Goal: Transaction & Acquisition: Purchase product/service

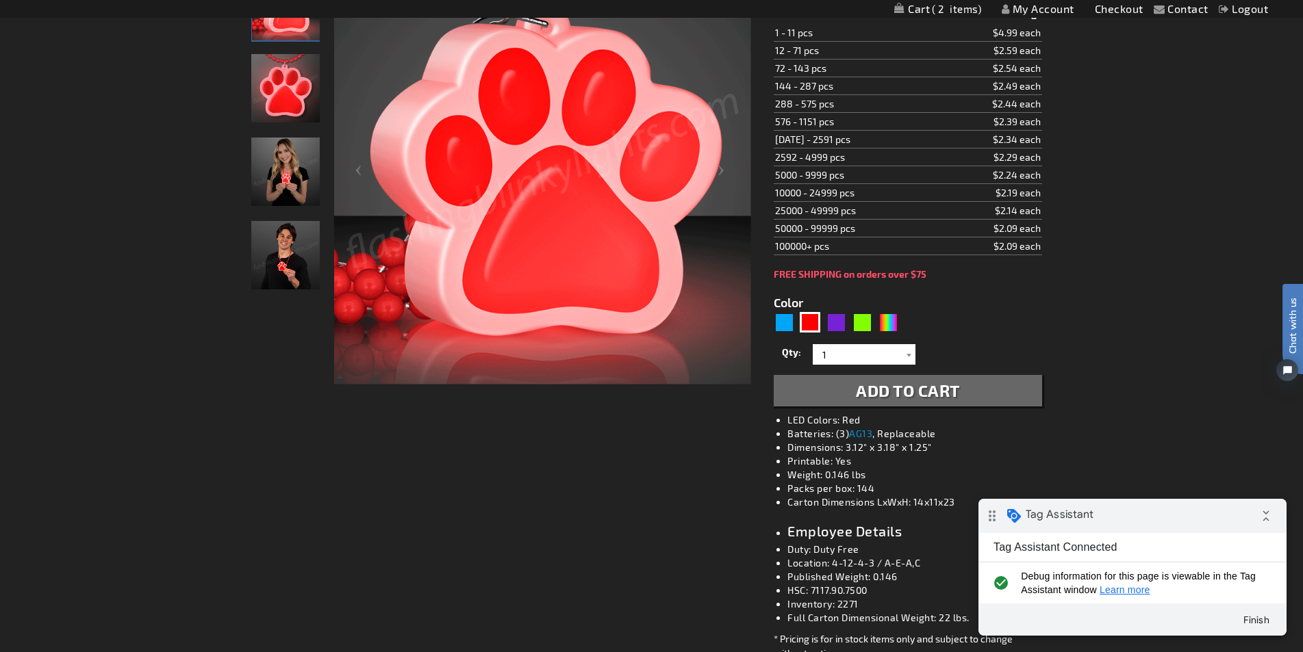
scroll to position [274, 0]
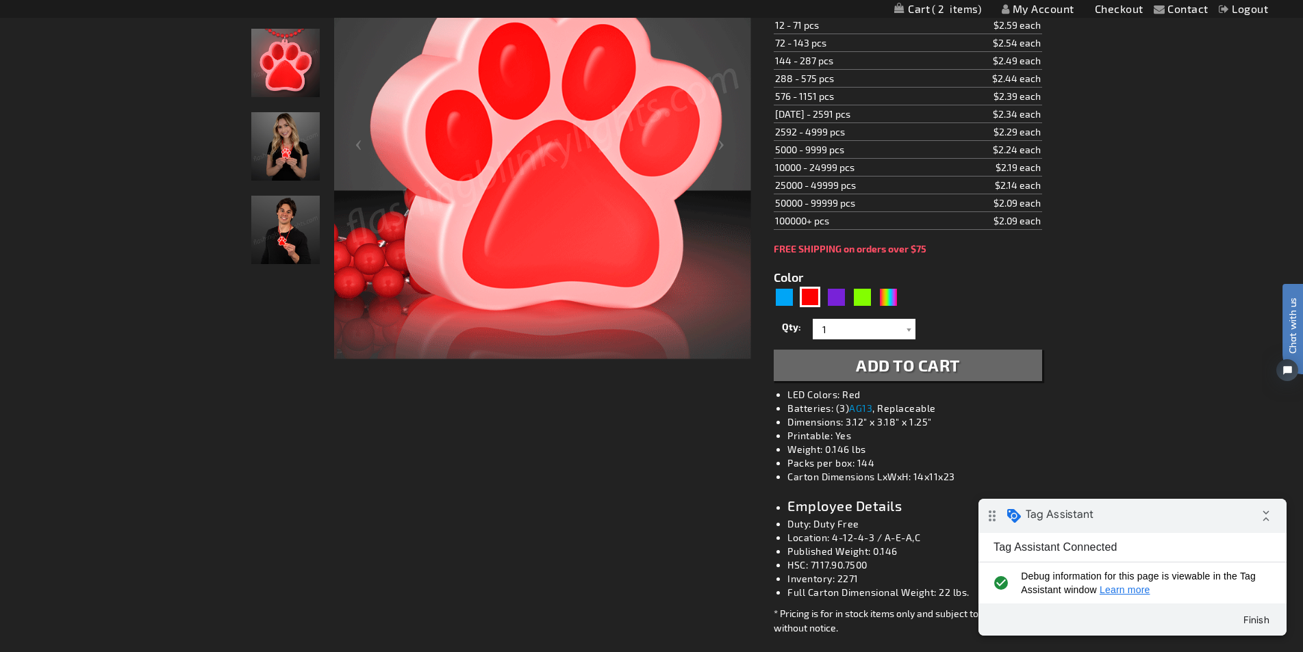
click at [839, 364] on button "Add to Cart" at bounding box center [908, 365] width 268 height 31
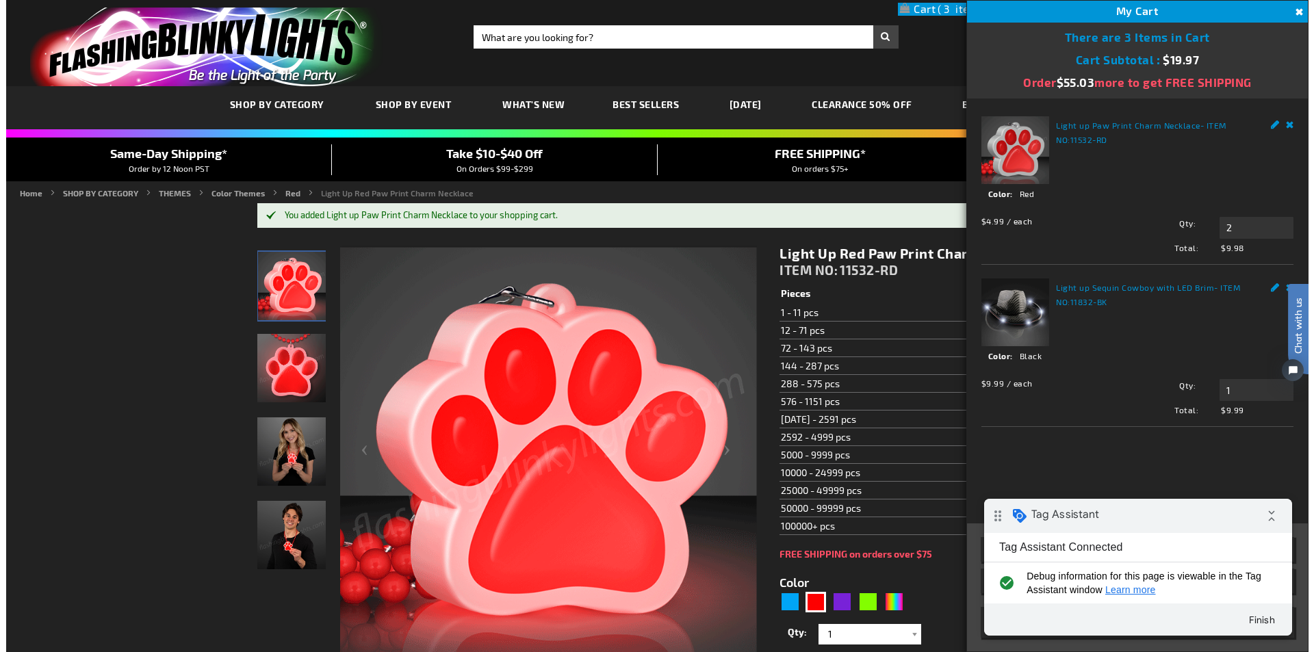
scroll to position [3, 0]
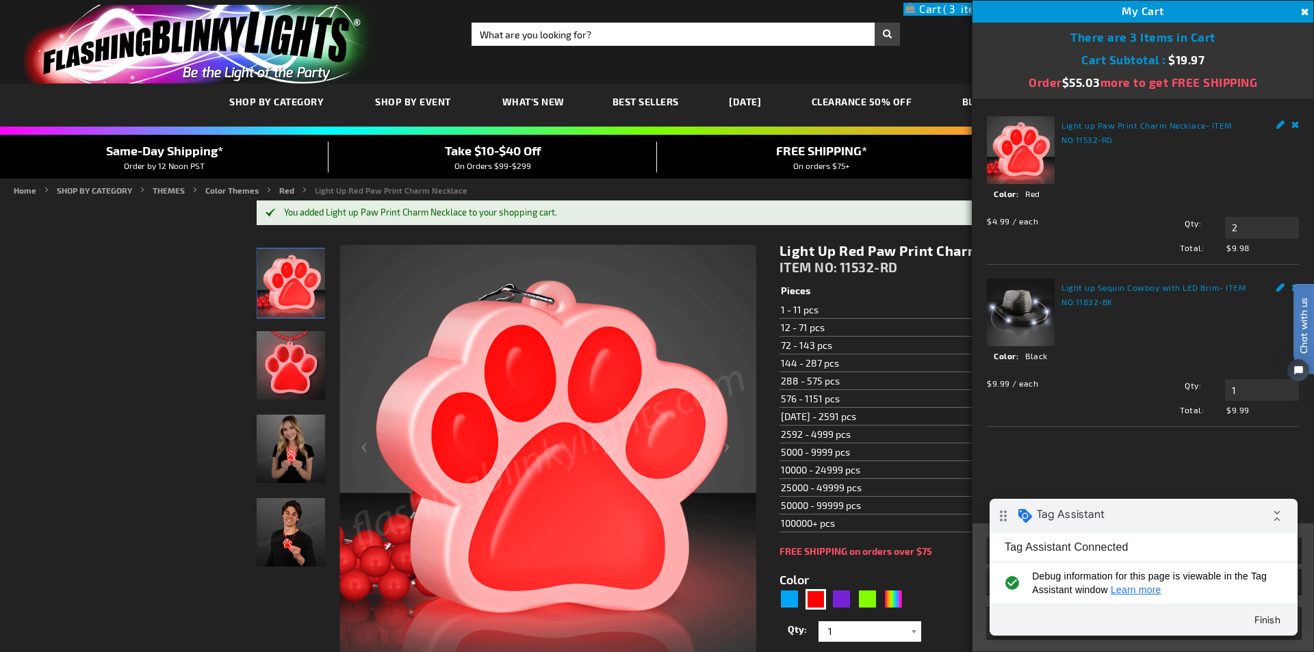
click at [1297, 123] on link "Remove" at bounding box center [1296, 123] width 8 height 14
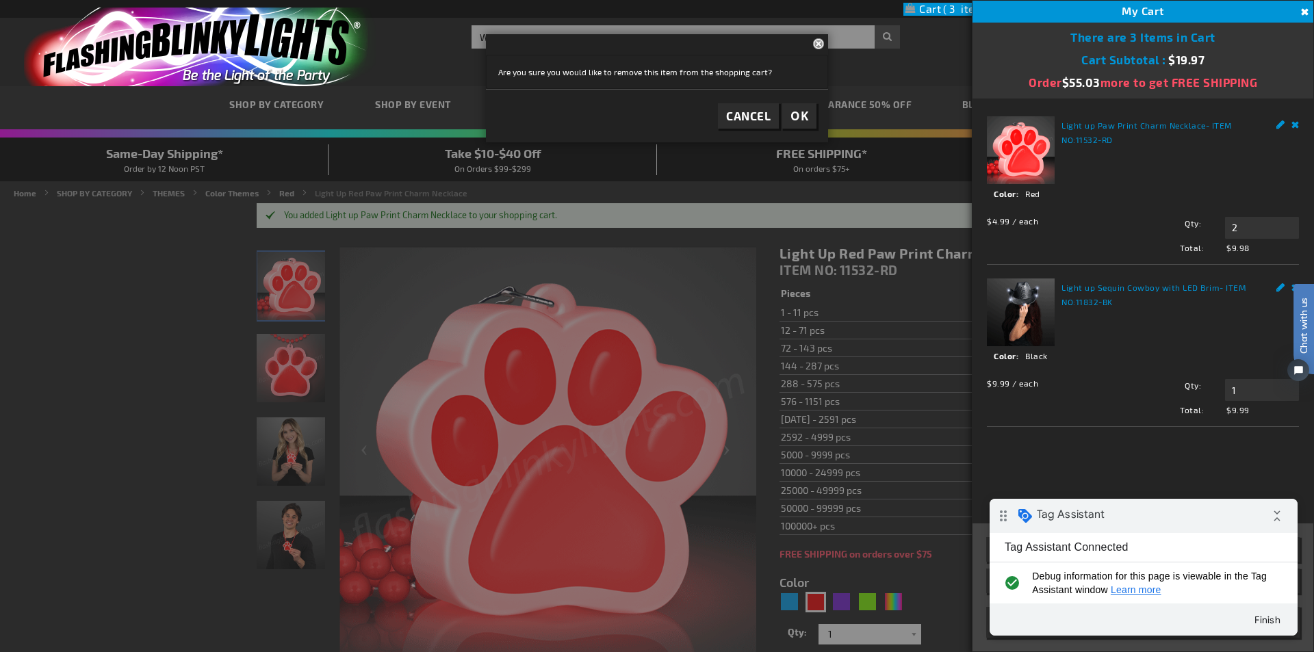
click at [816, 51] on button "Close" at bounding box center [820, 43] width 15 height 18
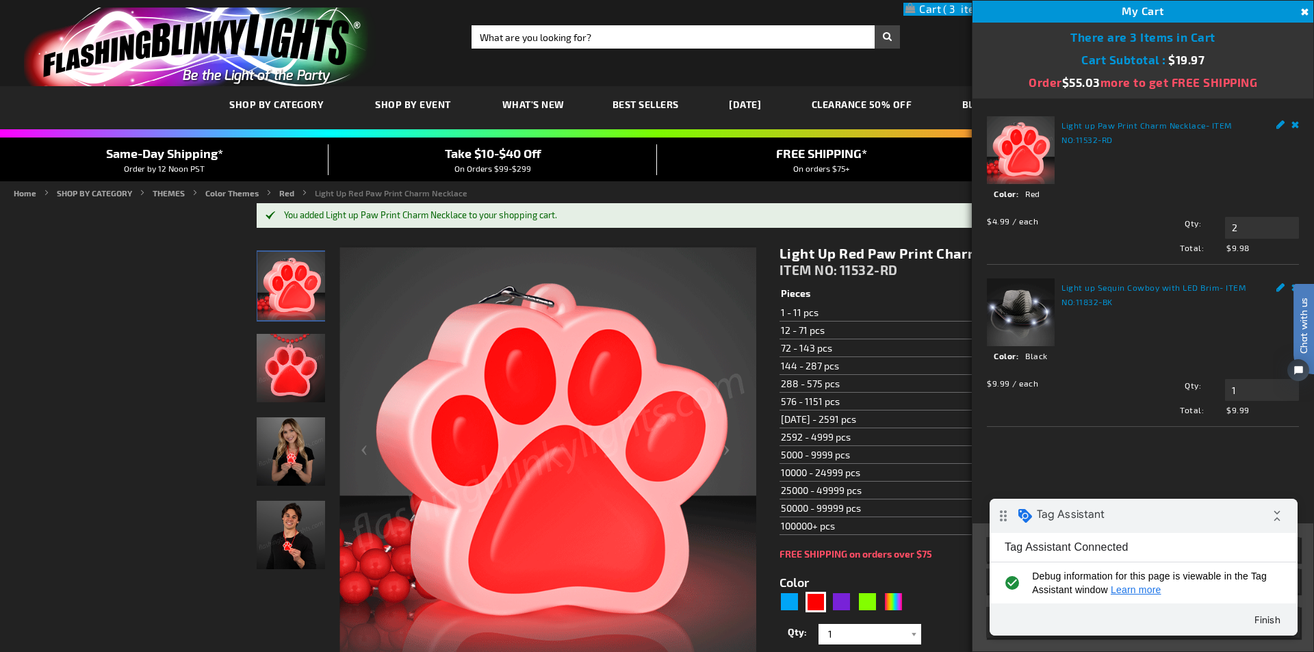
click at [1294, 119] on link "Remove" at bounding box center [1296, 123] width 8 height 14
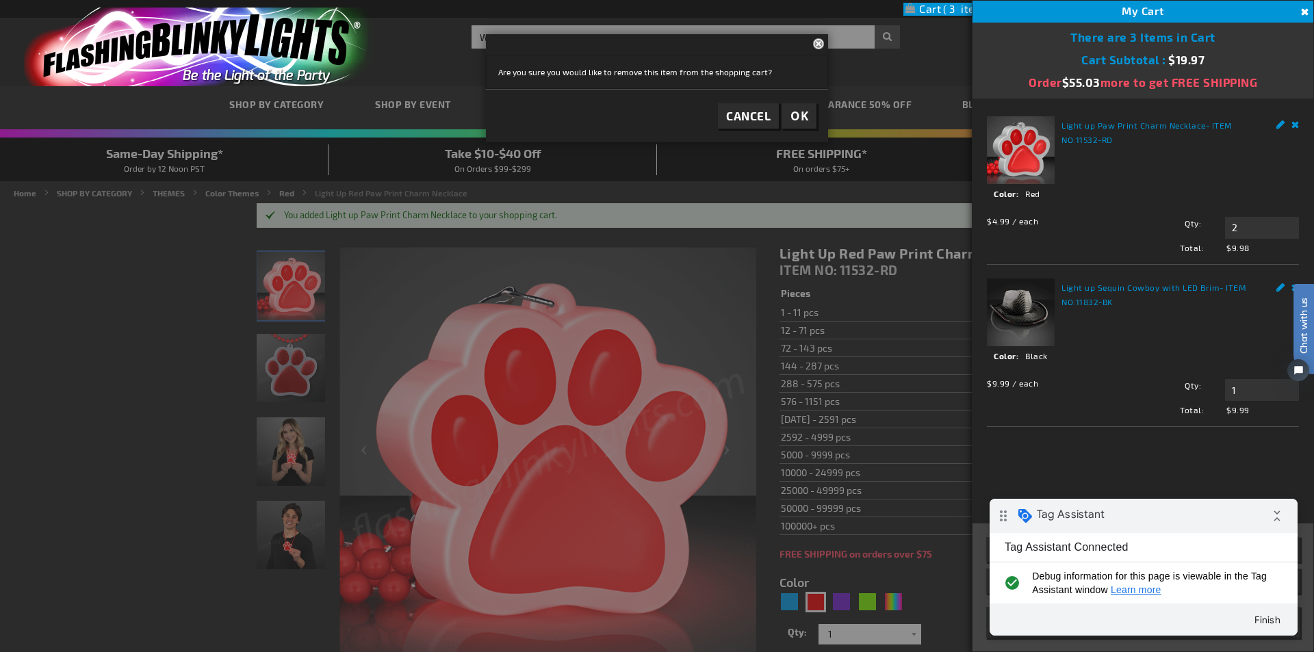
click at [795, 120] on span "OK" at bounding box center [800, 116] width 18 height 16
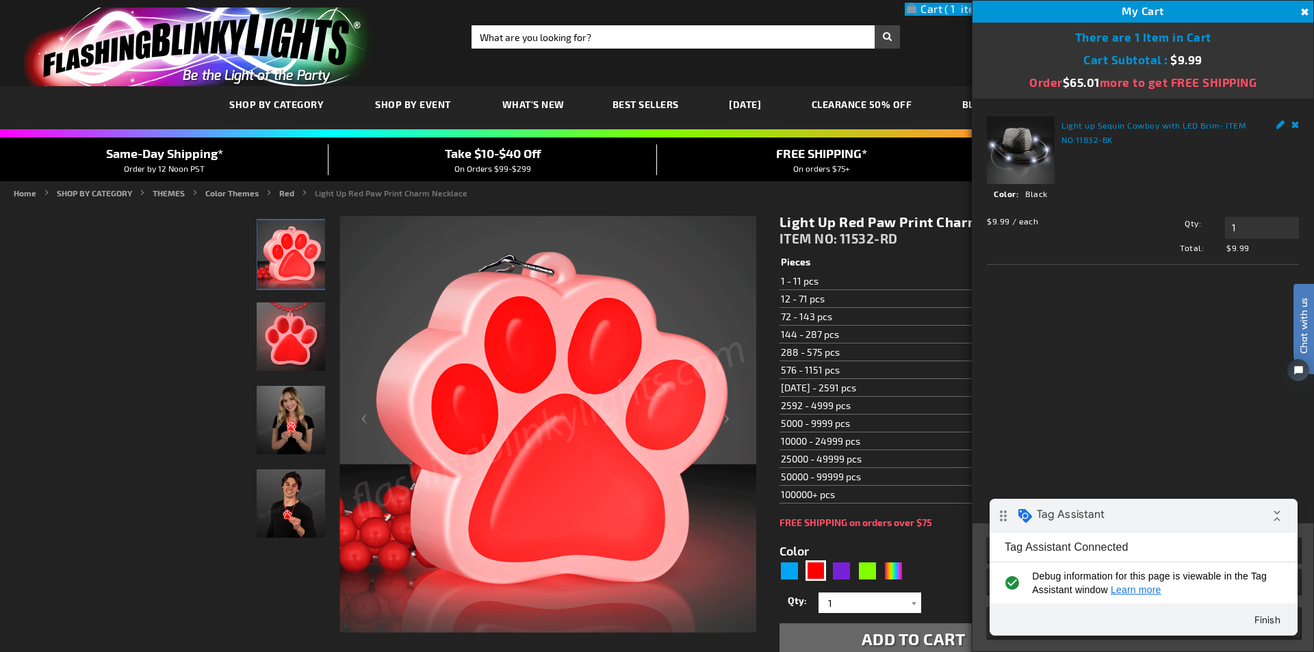
click at [1297, 126] on link "Remove" at bounding box center [1296, 123] width 8 height 14
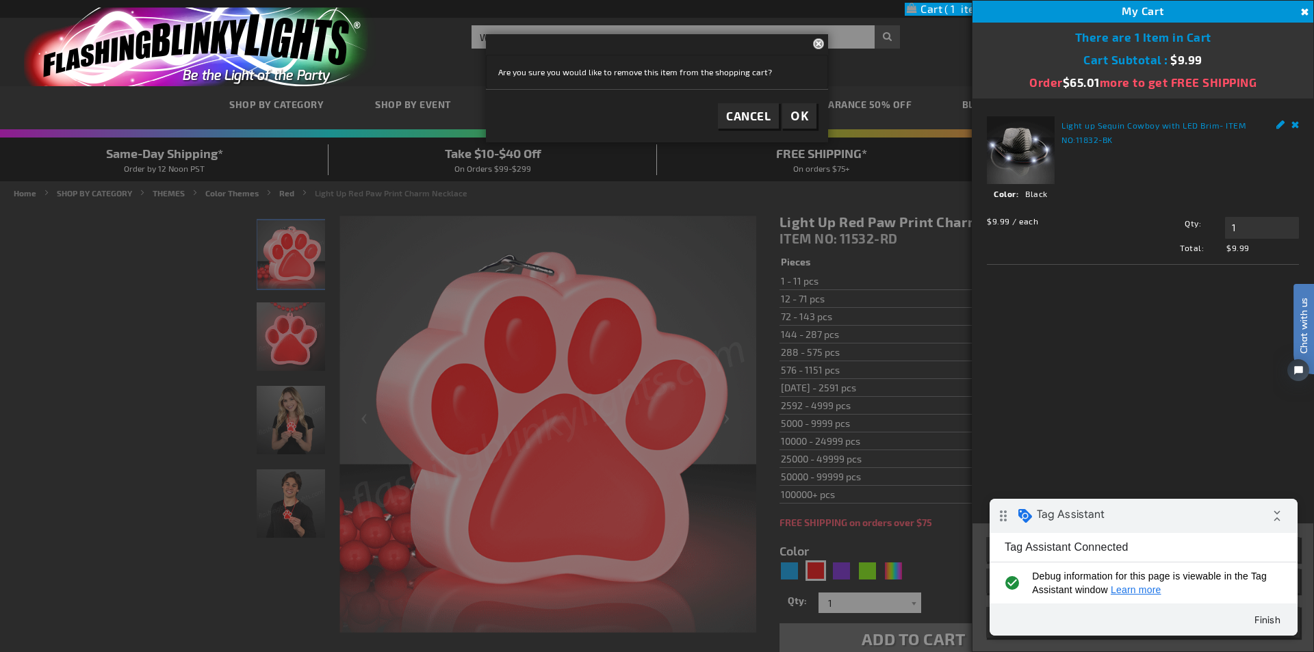
click at [808, 113] on button "OK" at bounding box center [799, 115] width 34 height 25
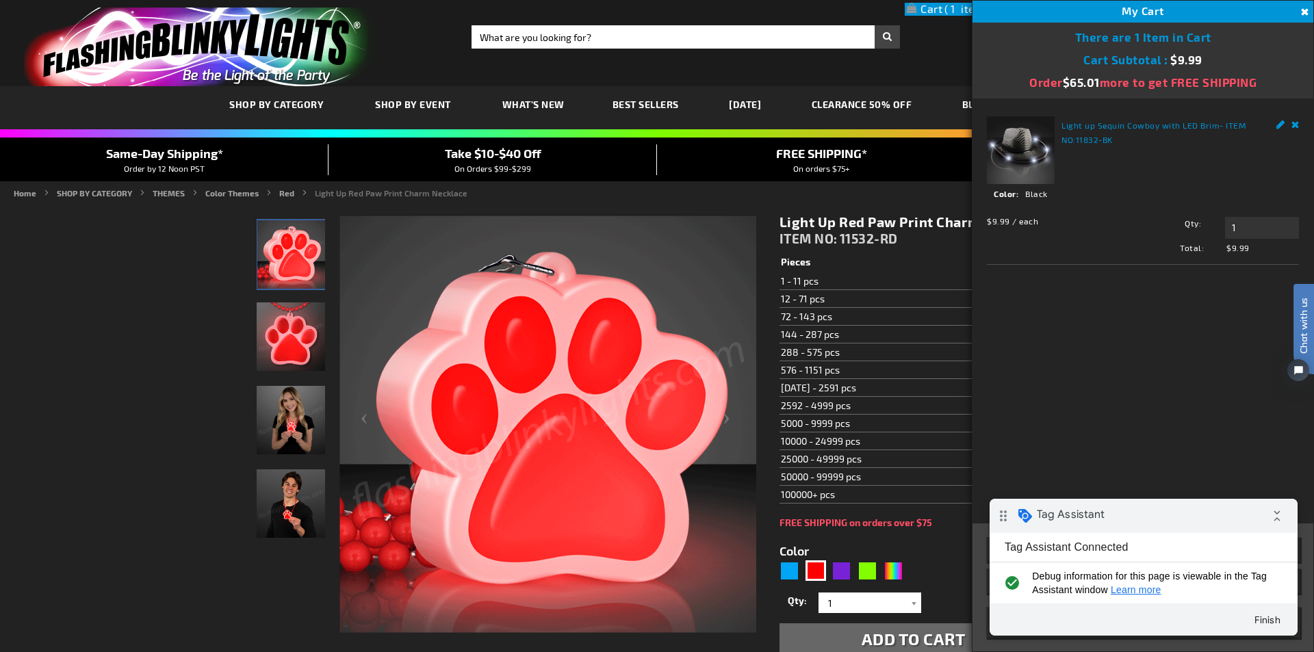
click at [1299, 124] on div "Light up Sequin Cowboy with LED Brim - ITEM NO: 11832-BK See Details Options De…" at bounding box center [1143, 311] width 341 height 424
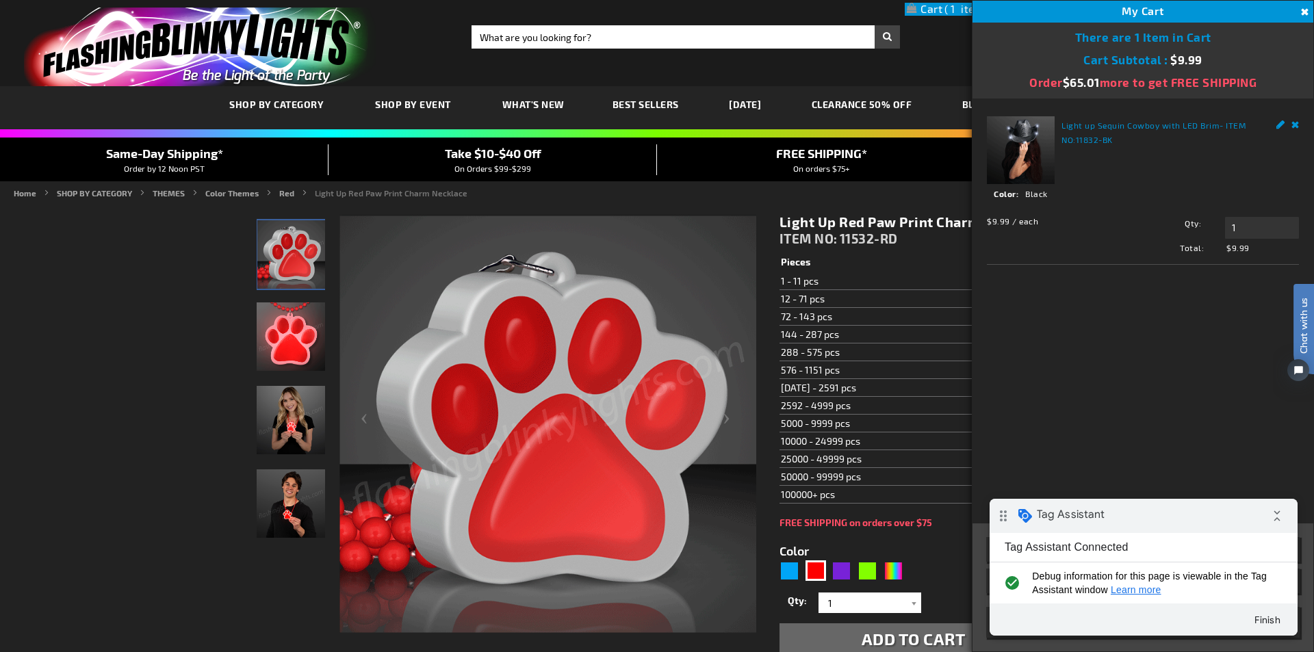
click at [1292, 126] on link "Remove" at bounding box center [1296, 123] width 8 height 14
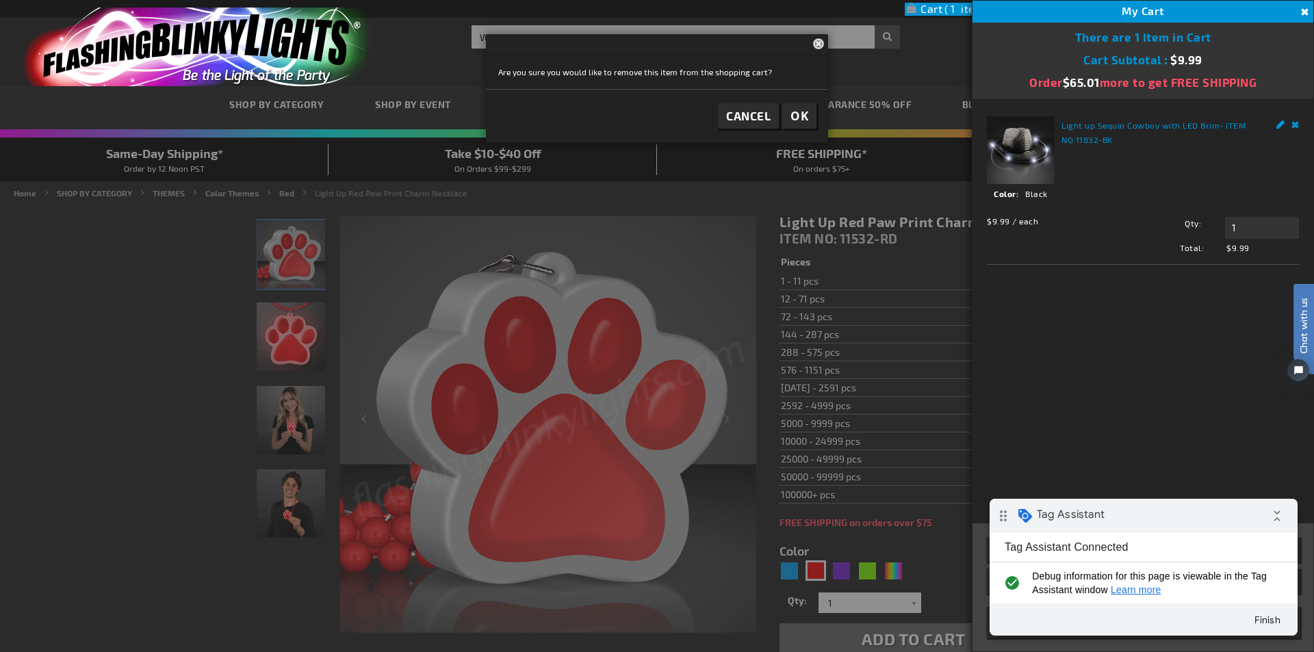
click at [809, 117] on button "OK" at bounding box center [799, 115] width 34 height 25
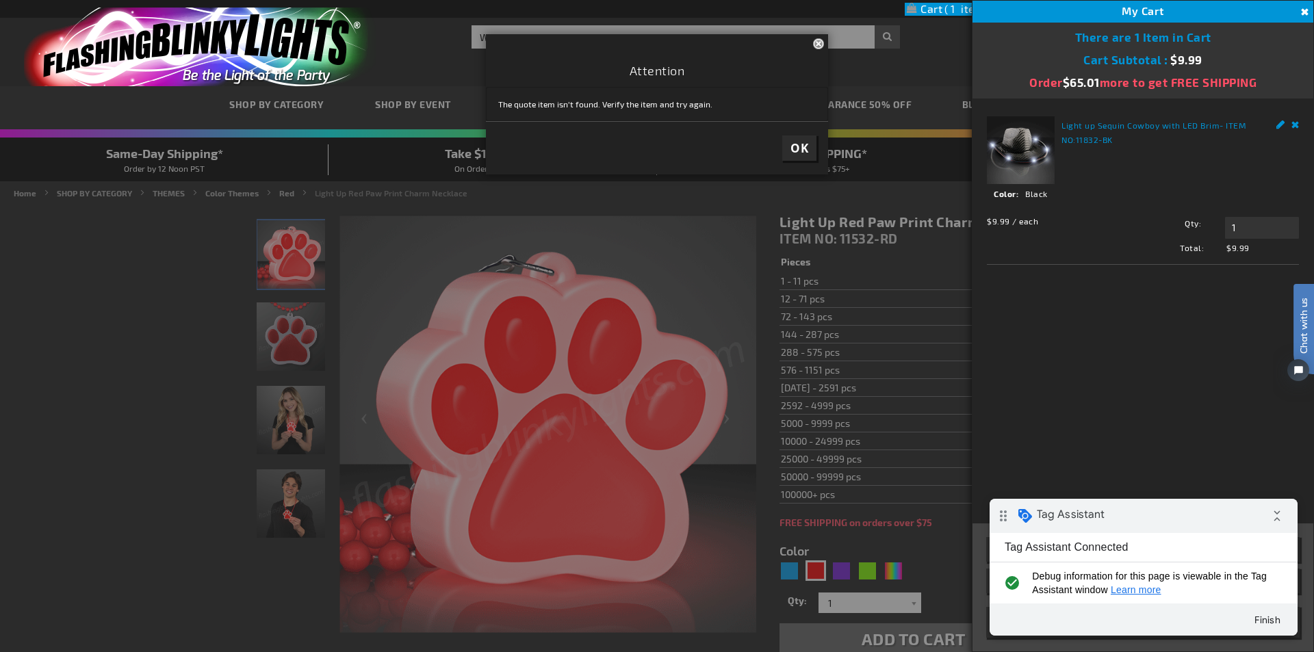
click at [767, 136] on footer "OK" at bounding box center [657, 147] width 342 height 53
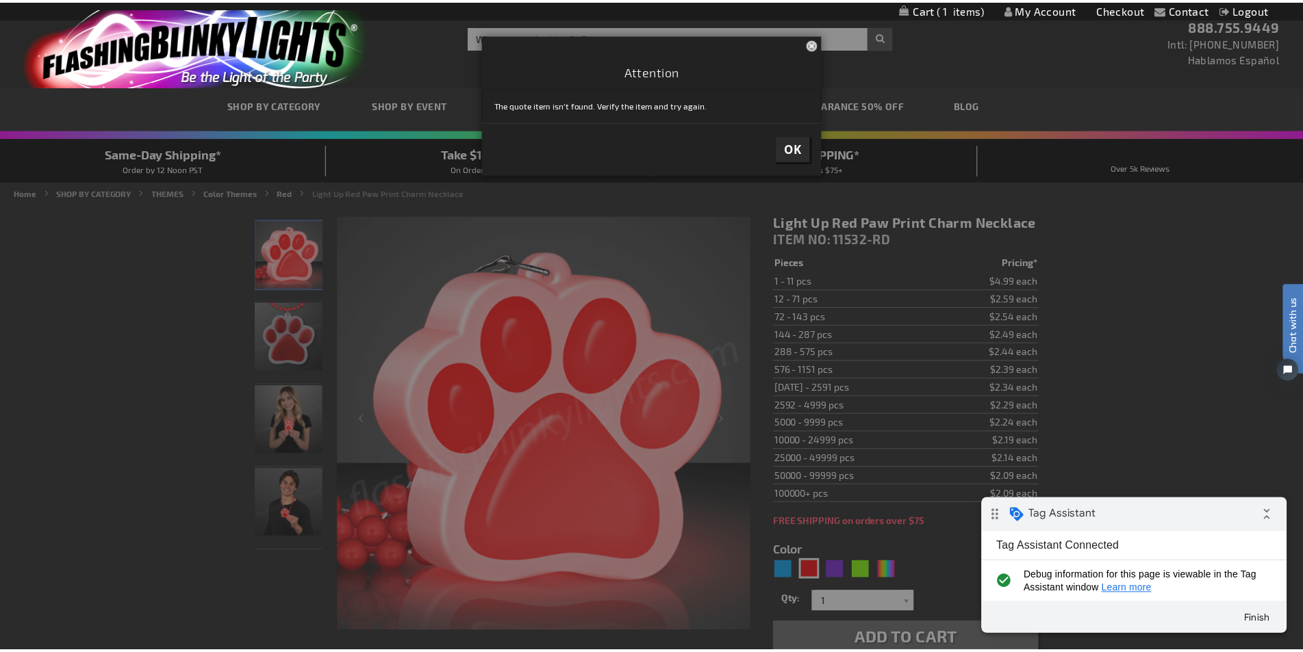
scroll to position [3, 0]
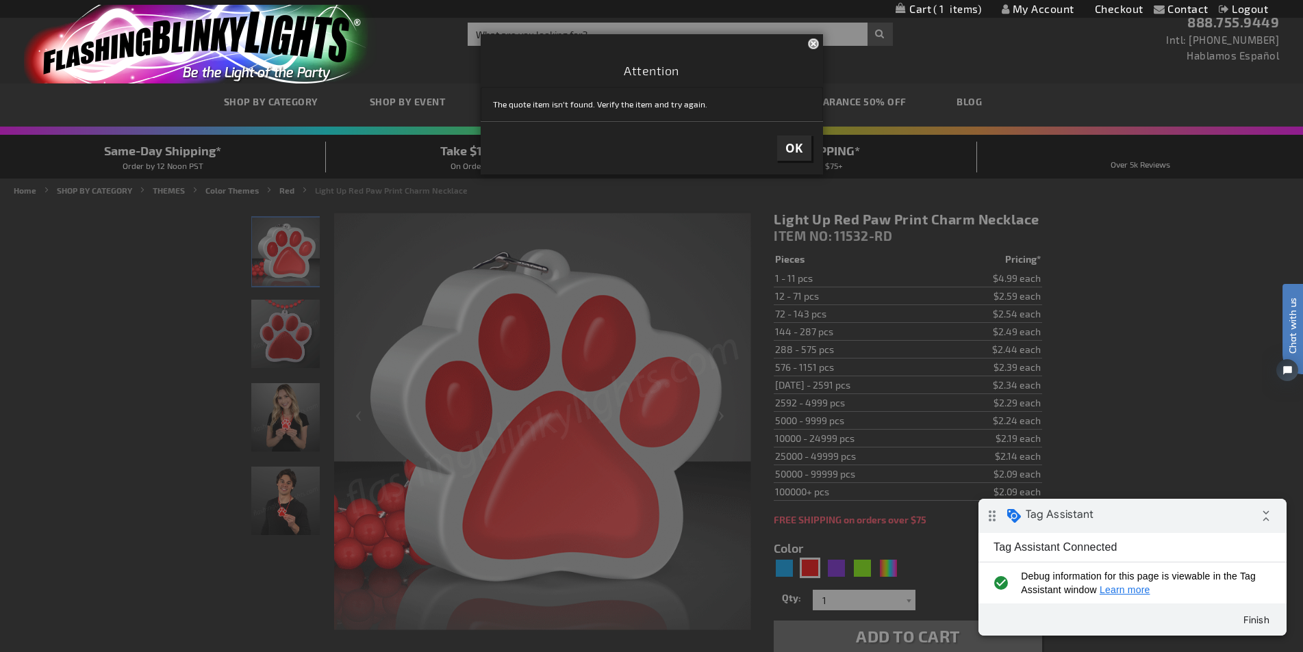
click at [788, 147] on span "OK" at bounding box center [794, 148] width 18 height 16
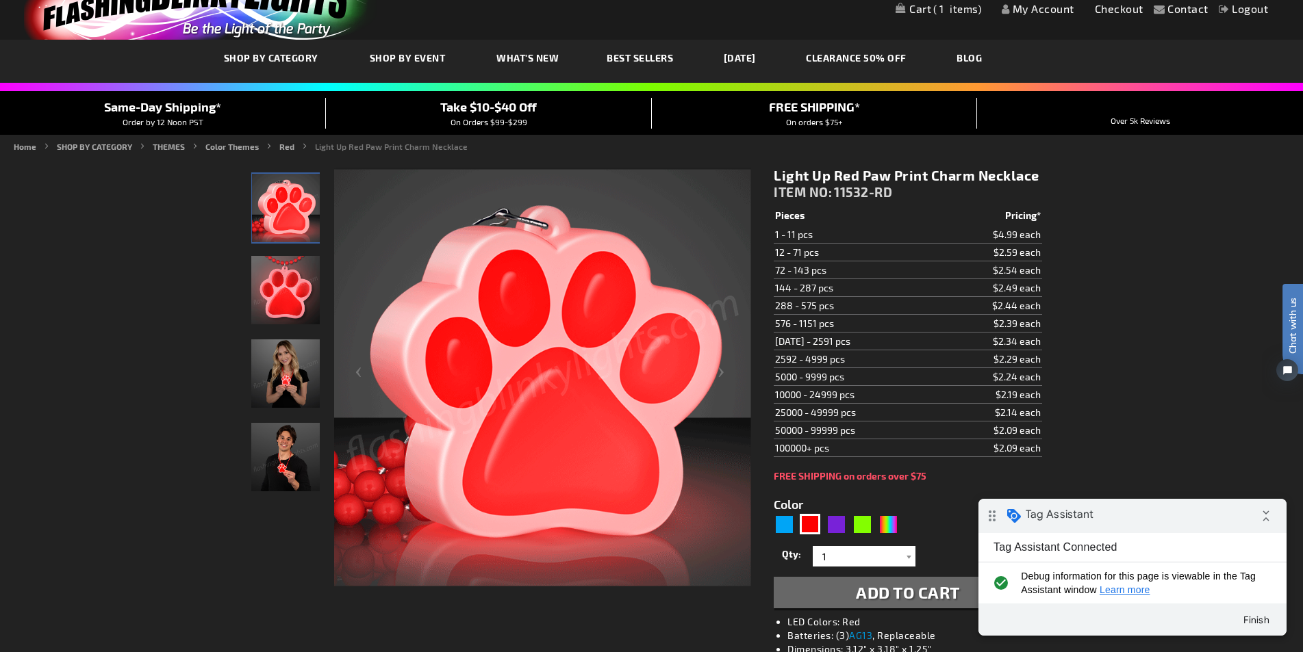
scroll to position [71, 0]
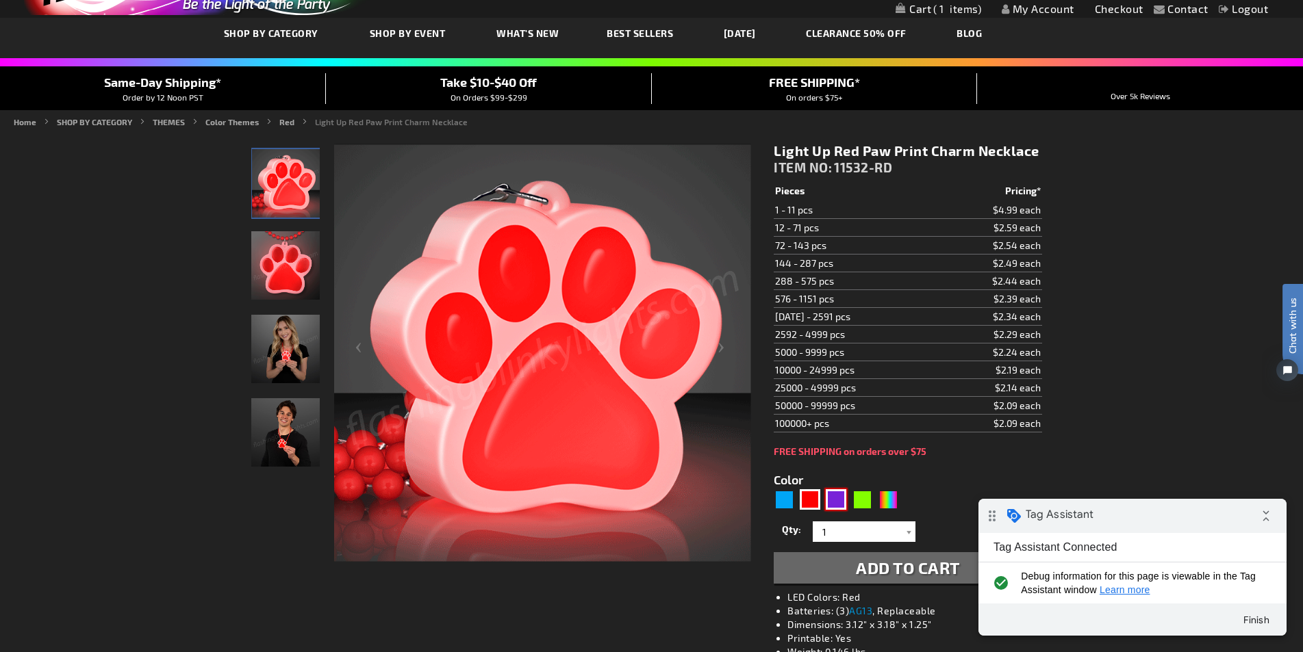
click at [830, 505] on div "Purple" at bounding box center [836, 499] width 21 height 21
type input "5640"
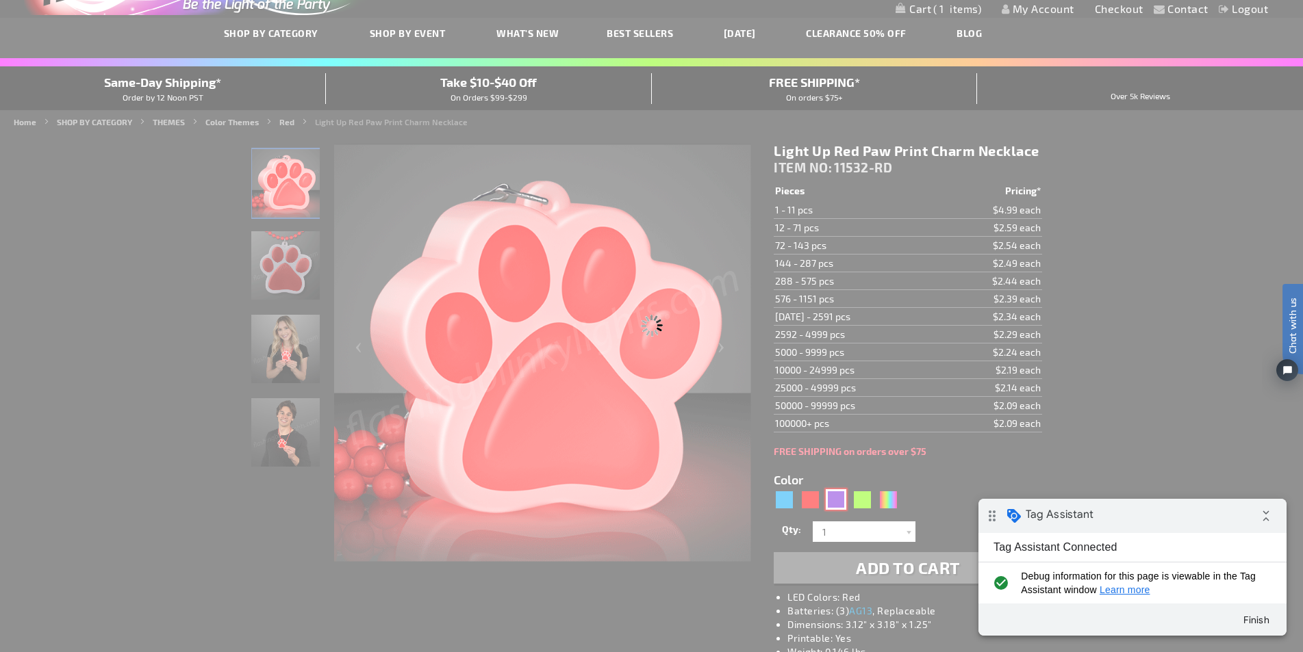
type input "11532-PR"
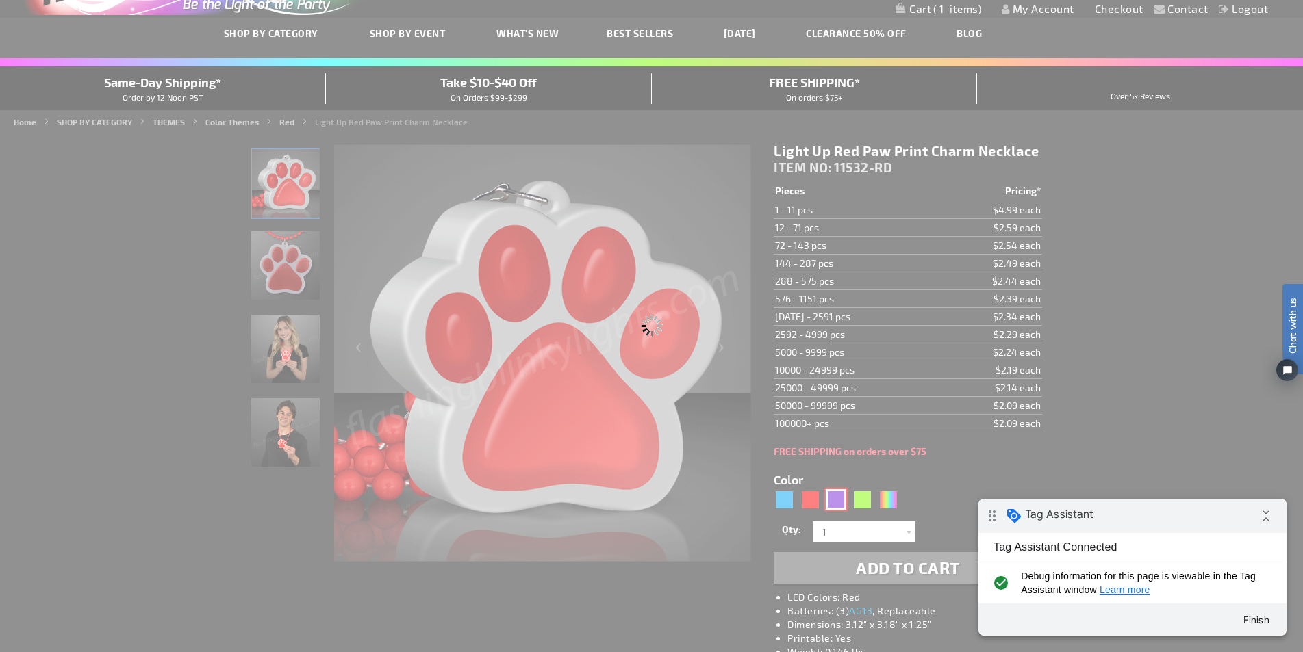
type input "Customize - Light Up Purple Paw Print Charm Necklace - ITEM NO: 11532-PR"
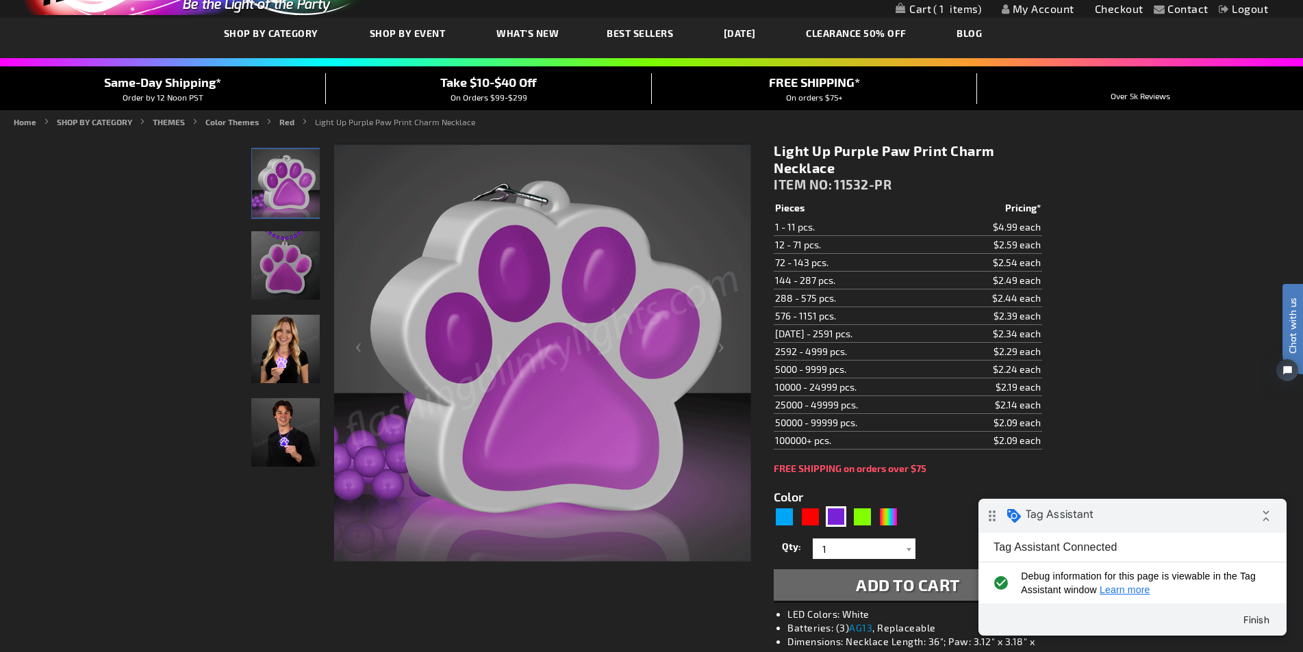
click at [848, 579] on button "Add to Cart" at bounding box center [908, 585] width 268 height 31
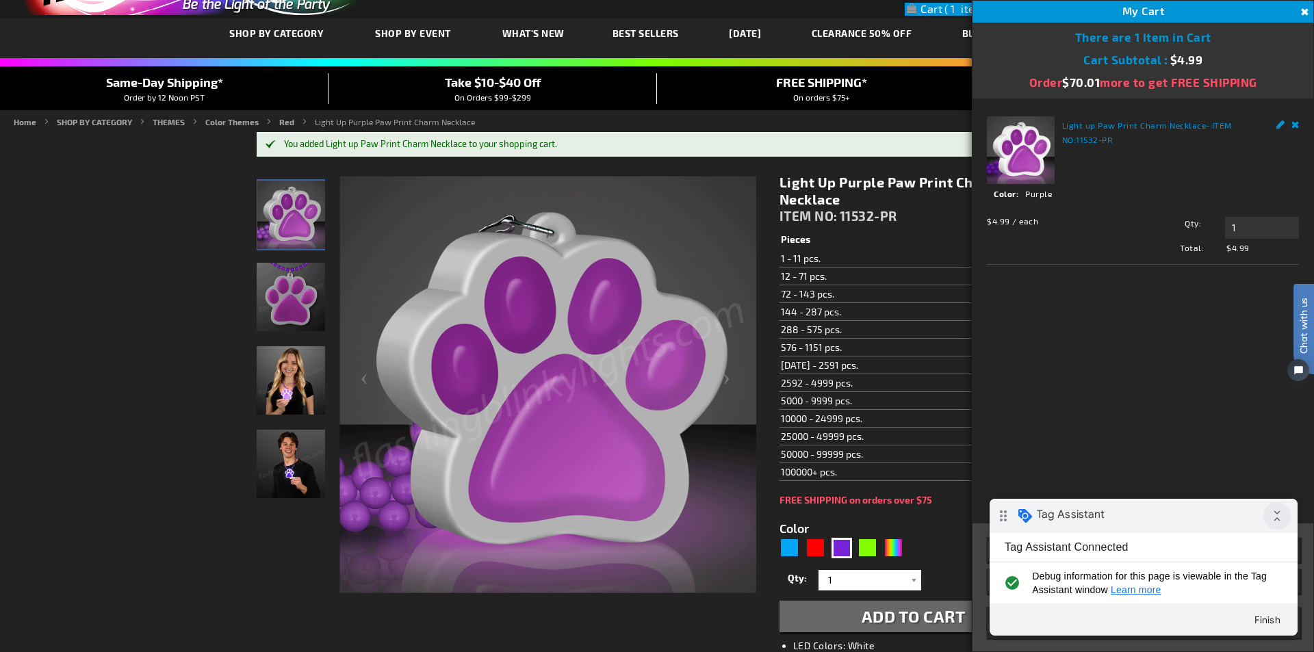
click at [1271, 520] on icon "collapse_all" at bounding box center [1277, 515] width 27 height 27
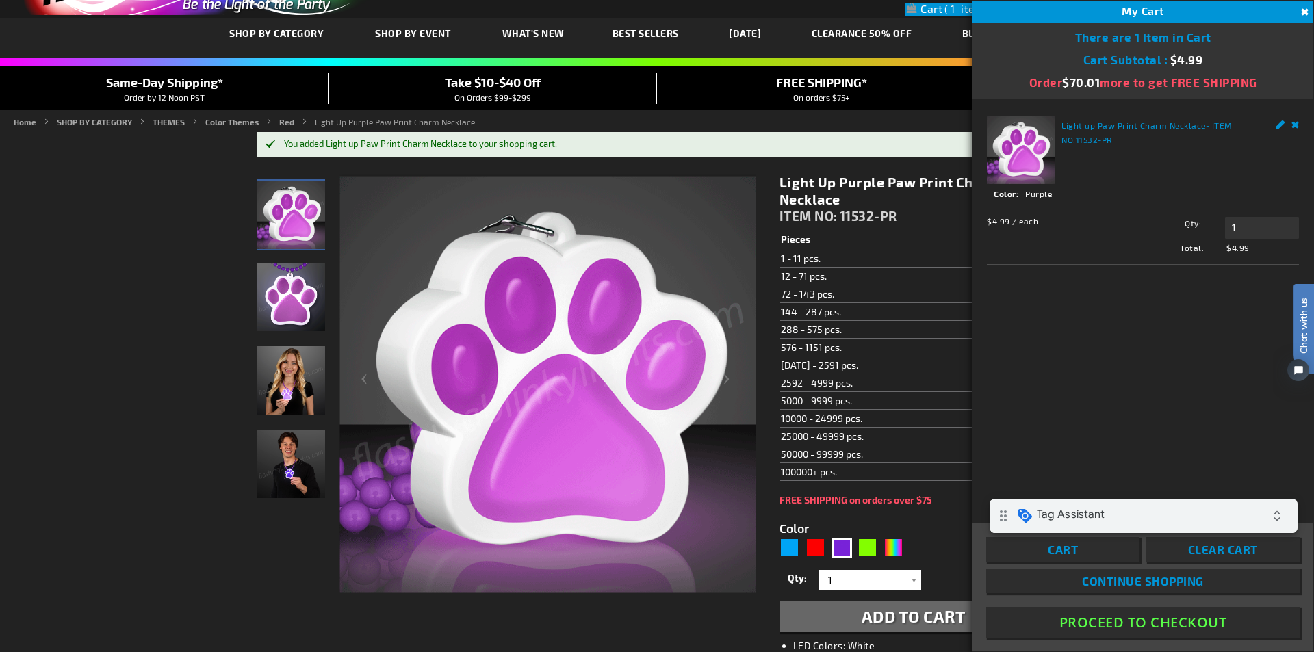
click at [1116, 624] on button "Proceed To Checkout" at bounding box center [1143, 622] width 314 height 31
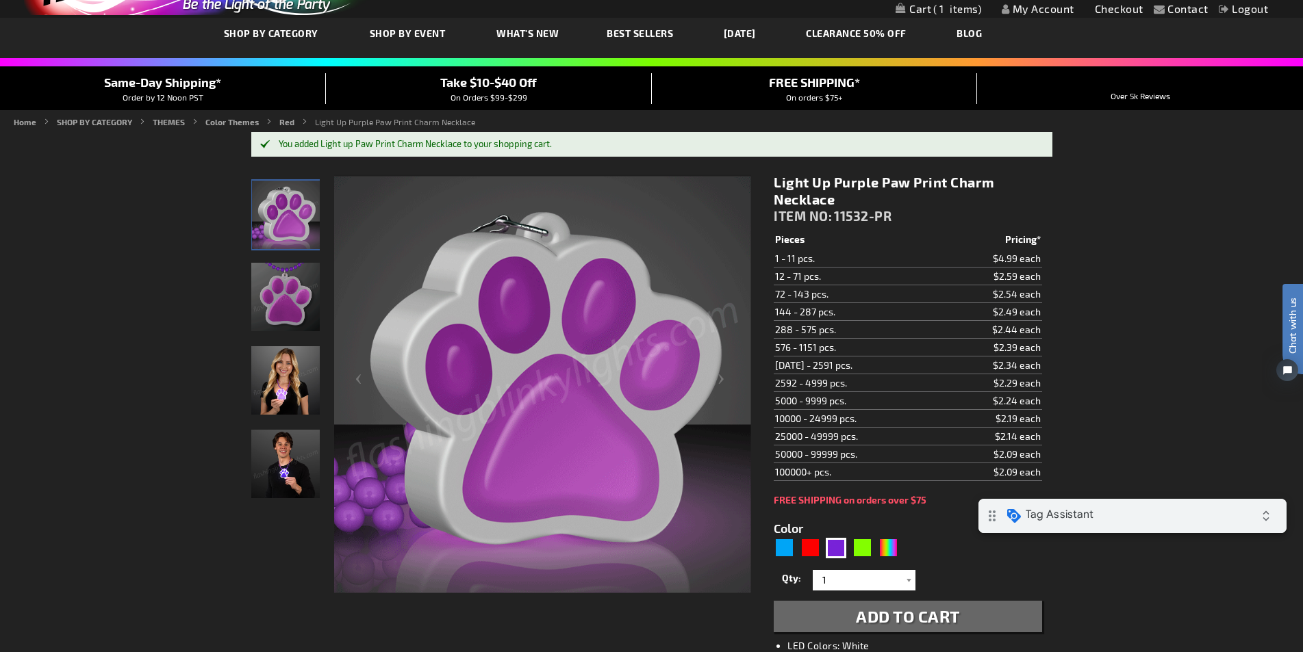
scroll to position [34, 0]
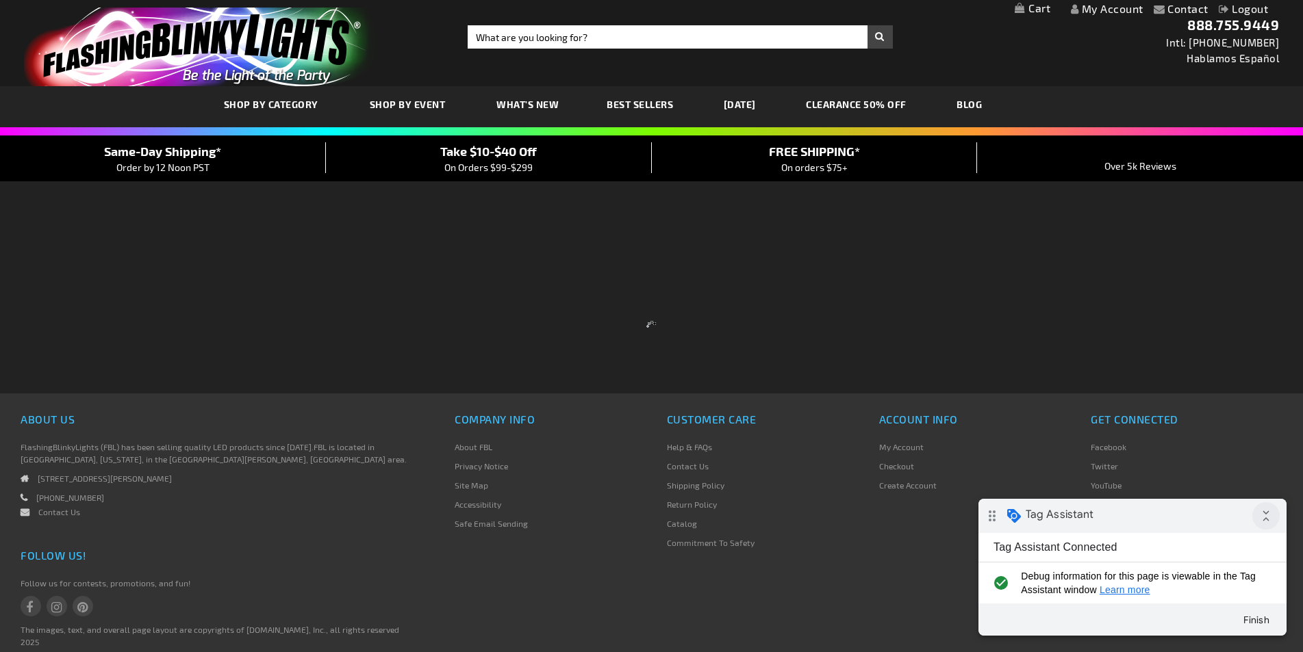
click at [1271, 523] on icon "collapse_all" at bounding box center [1265, 515] width 27 height 27
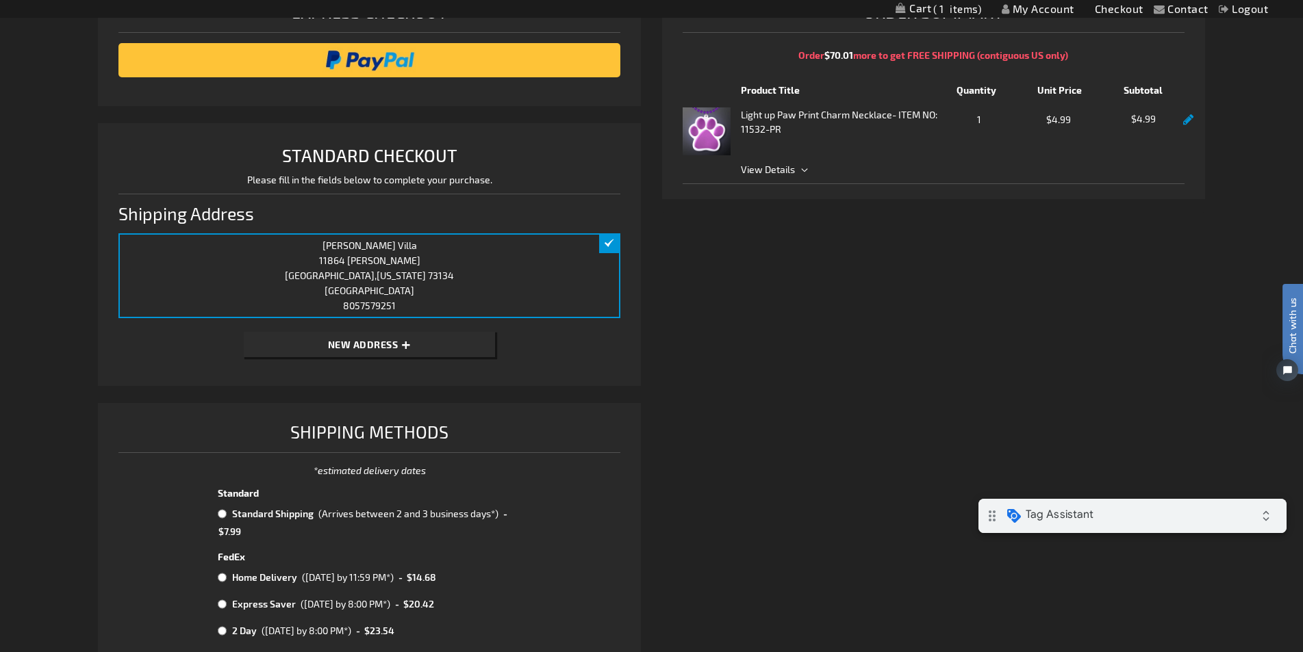
scroll to position [274, 0]
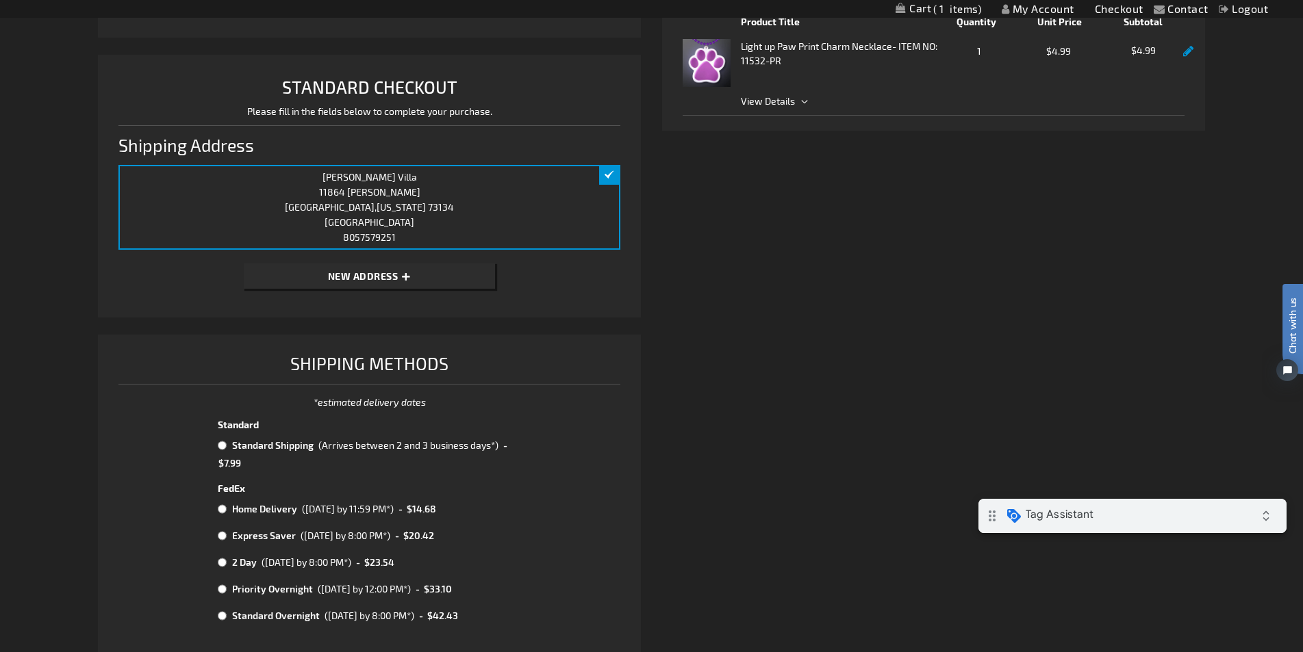
click at [224, 450] on input "radio" at bounding box center [222, 445] width 9 height 11
radio input "true"
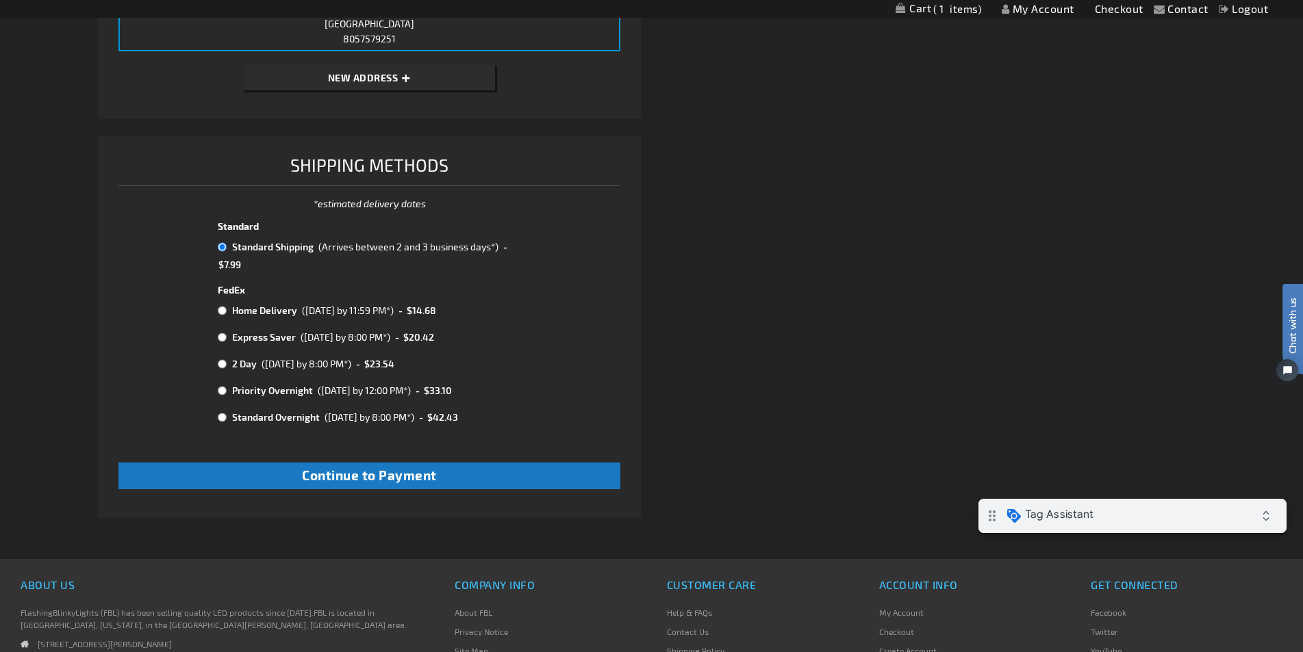
scroll to position [616, 0]
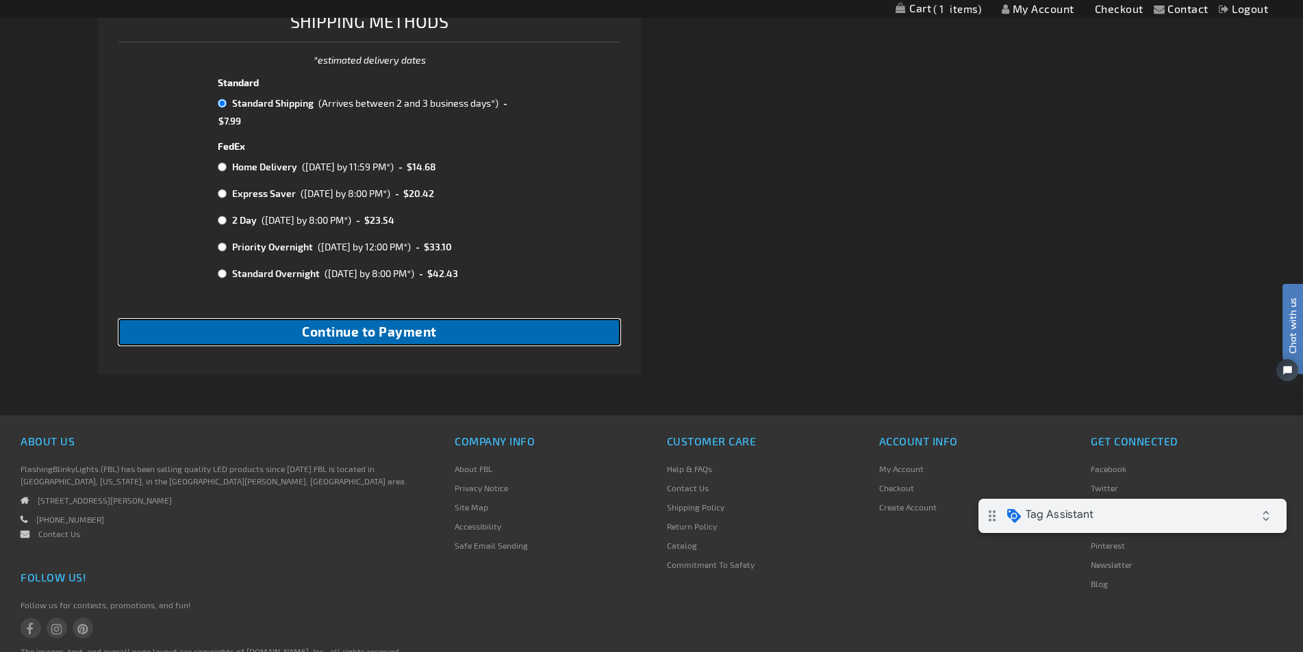
click at [348, 324] on span "Continue to Payment" at bounding box center [369, 332] width 135 height 16
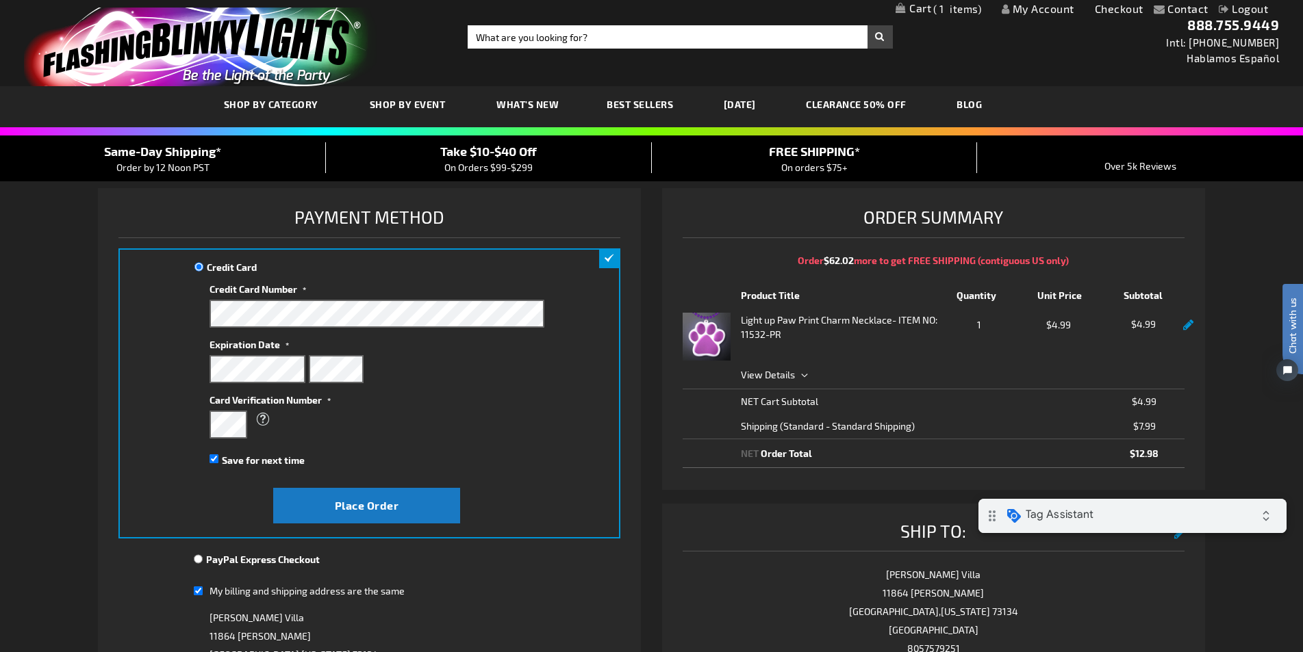
click at [284, 453] on label "Save for next time" at bounding box center [263, 460] width 83 height 14
click at [218, 455] on input "Save for next time" at bounding box center [213, 459] width 9 height 9
checkbox input "false"
click at [345, 504] on span "Place Order" at bounding box center [367, 505] width 64 height 13
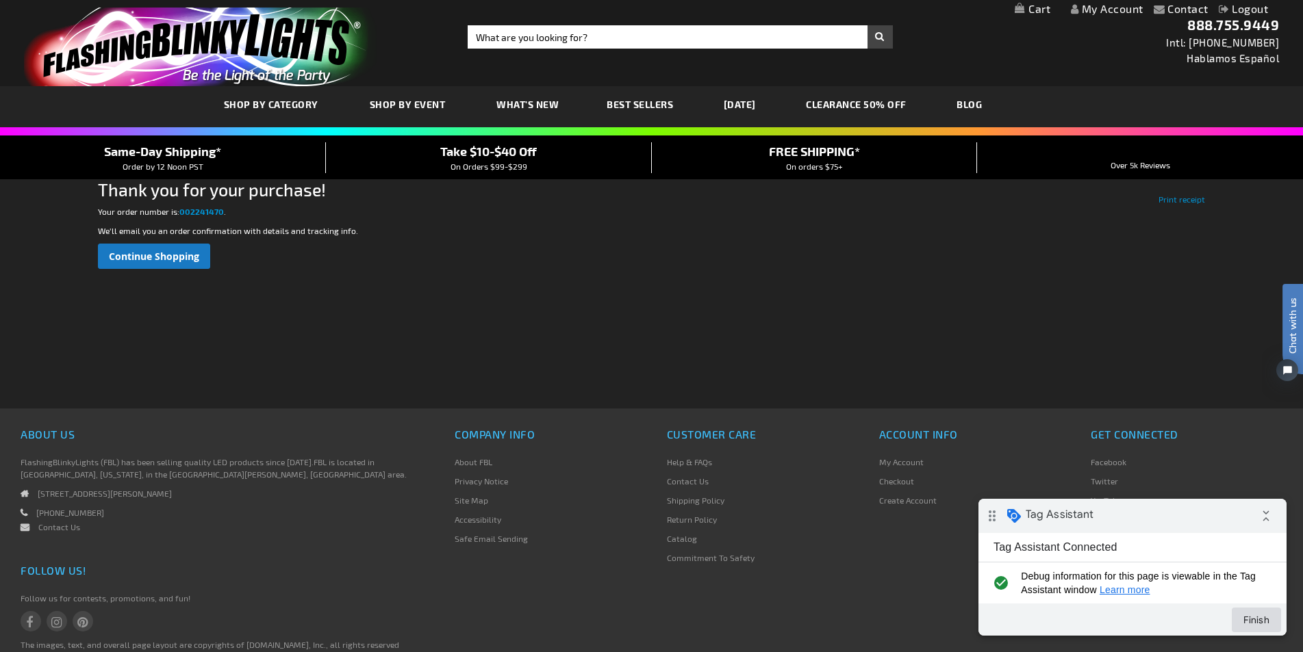
click at [922, 624] on button "Finish" at bounding box center [1255, 620] width 49 height 25
